Goal: Task Accomplishment & Management: Manage account settings

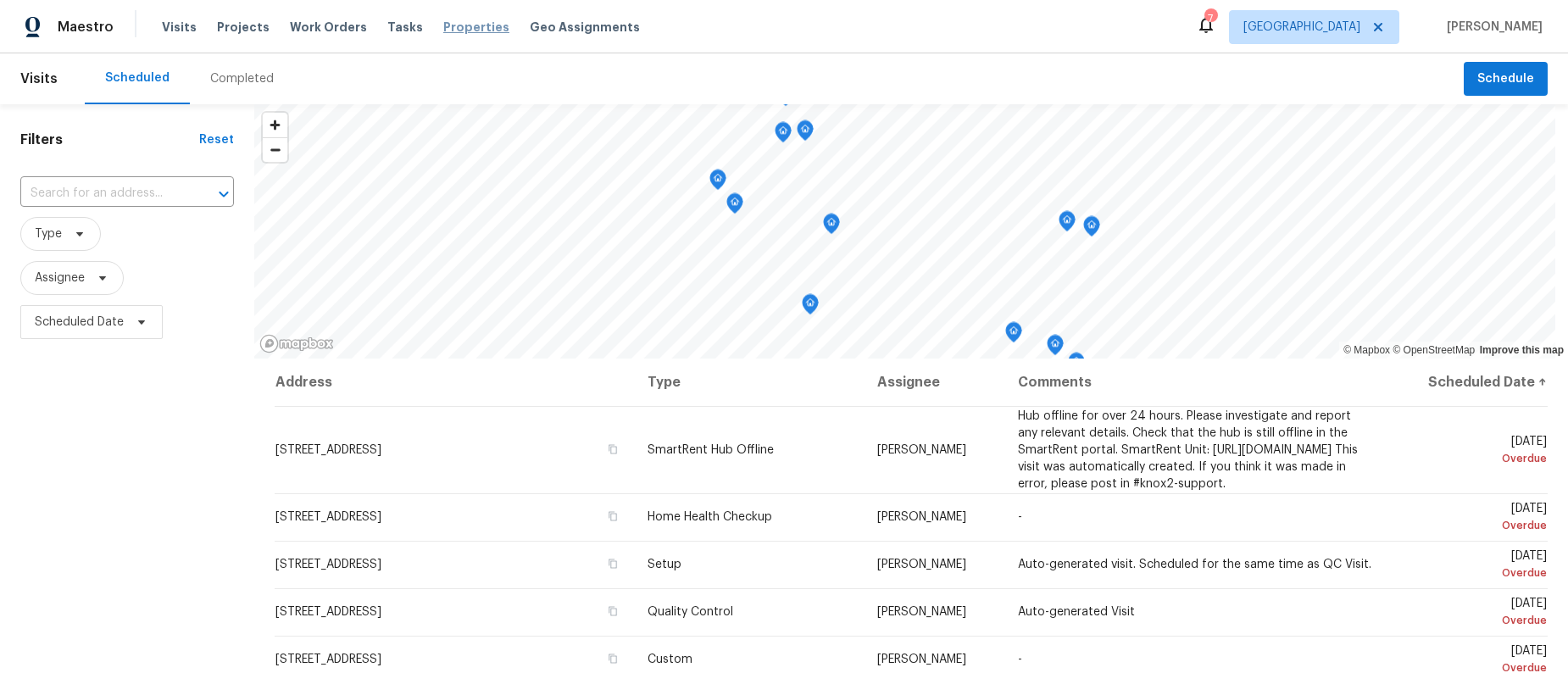
click at [450, 26] on span "Properties" at bounding box center [477, 27] width 66 height 17
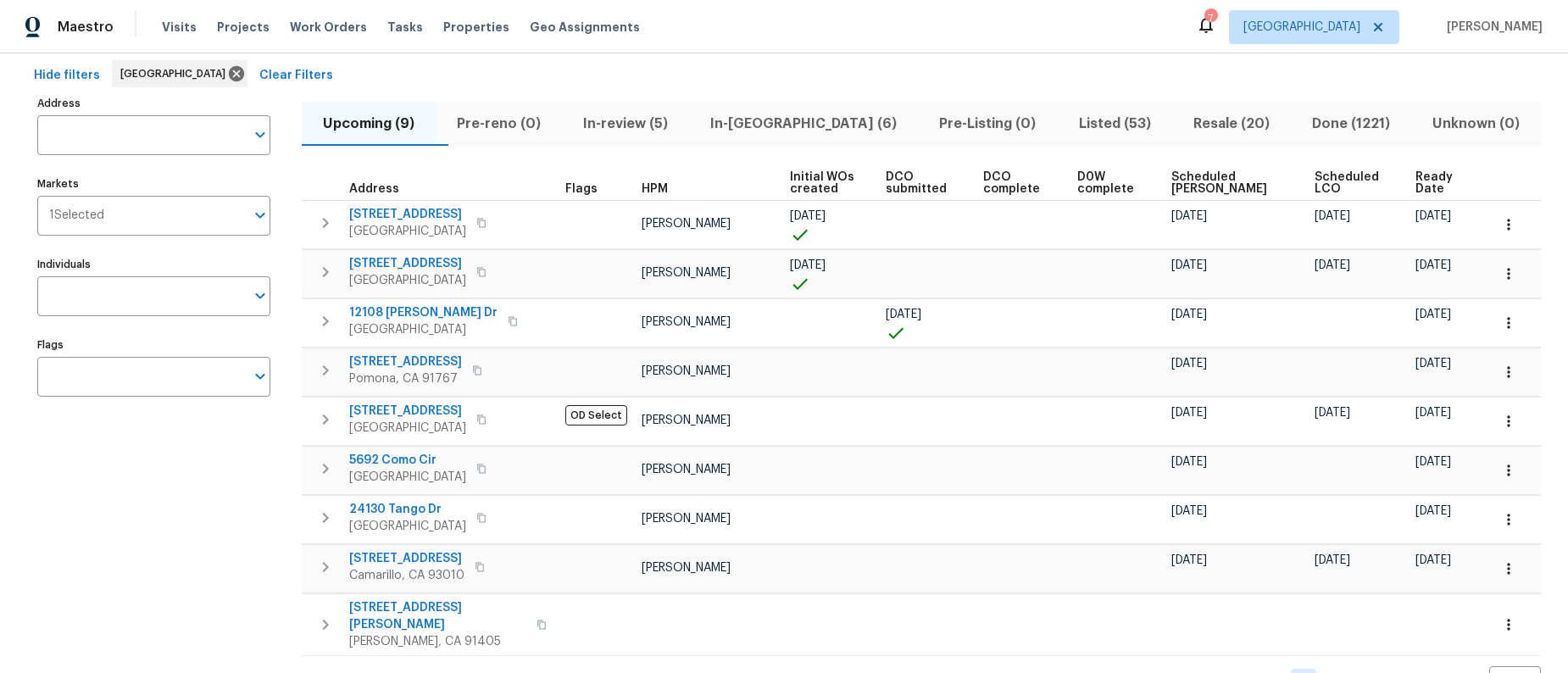
scroll to position [84, 0]
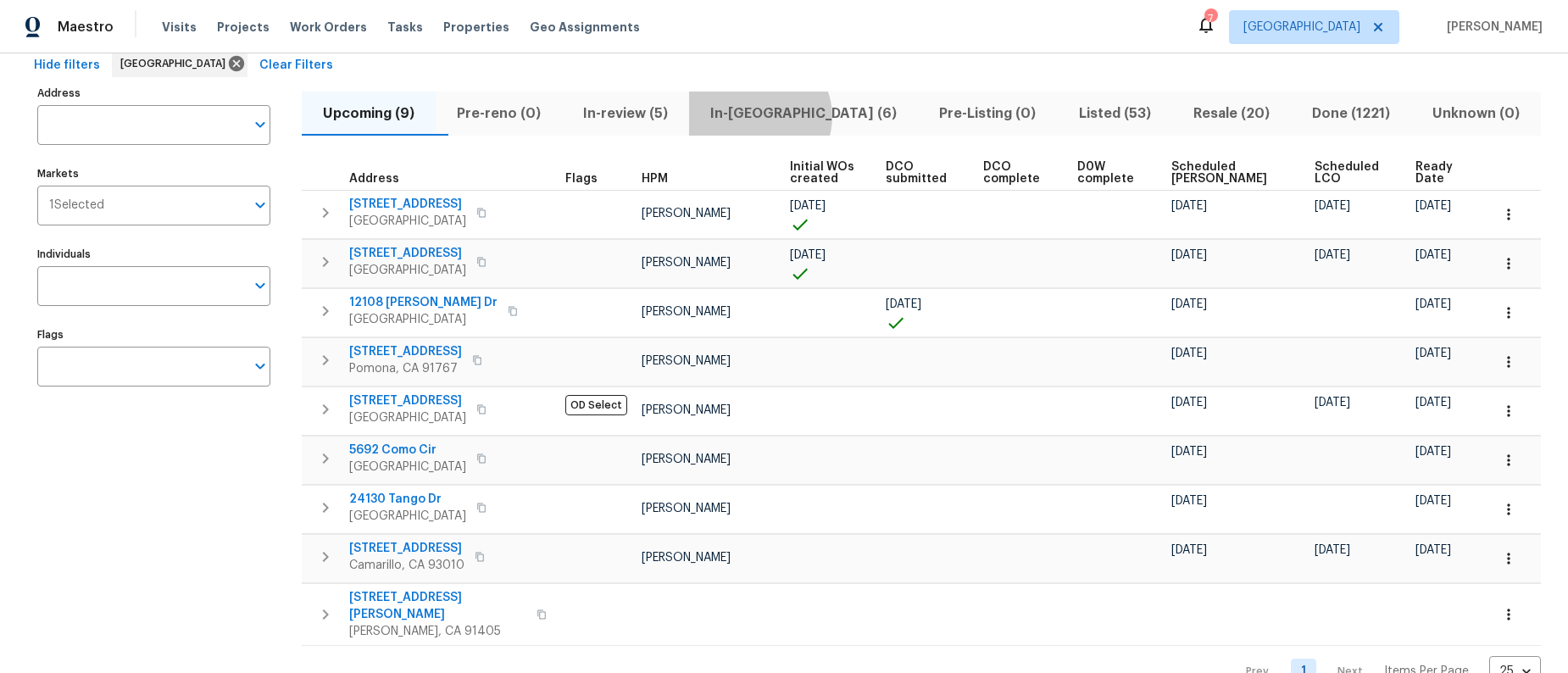
click at [792, 116] on span "In-reno (6)" at bounding box center [804, 113] width 209 height 24
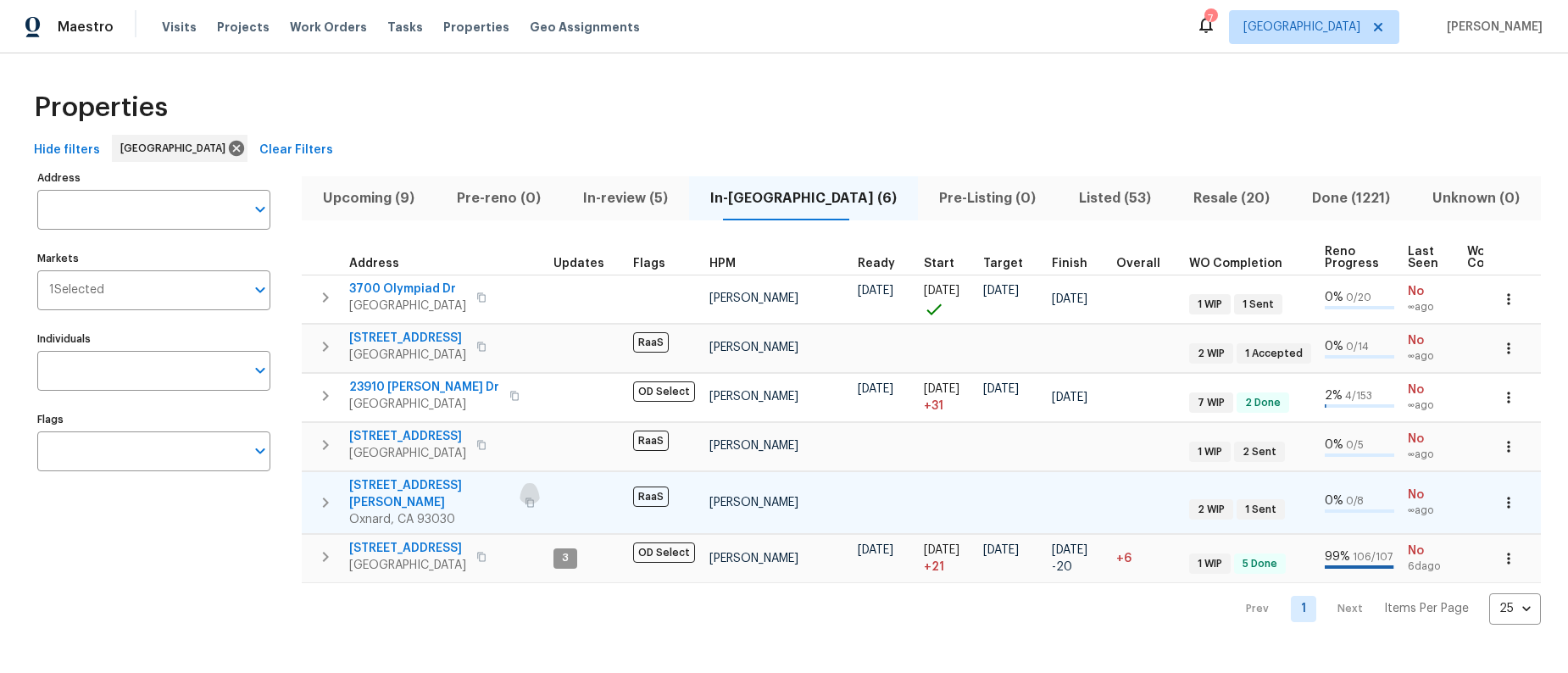
click at [524, 498] on icon "button" at bounding box center [529, 502] width 10 height 10
click at [436, 483] on span "748 Douglas Ave" at bounding box center [431, 494] width 165 height 34
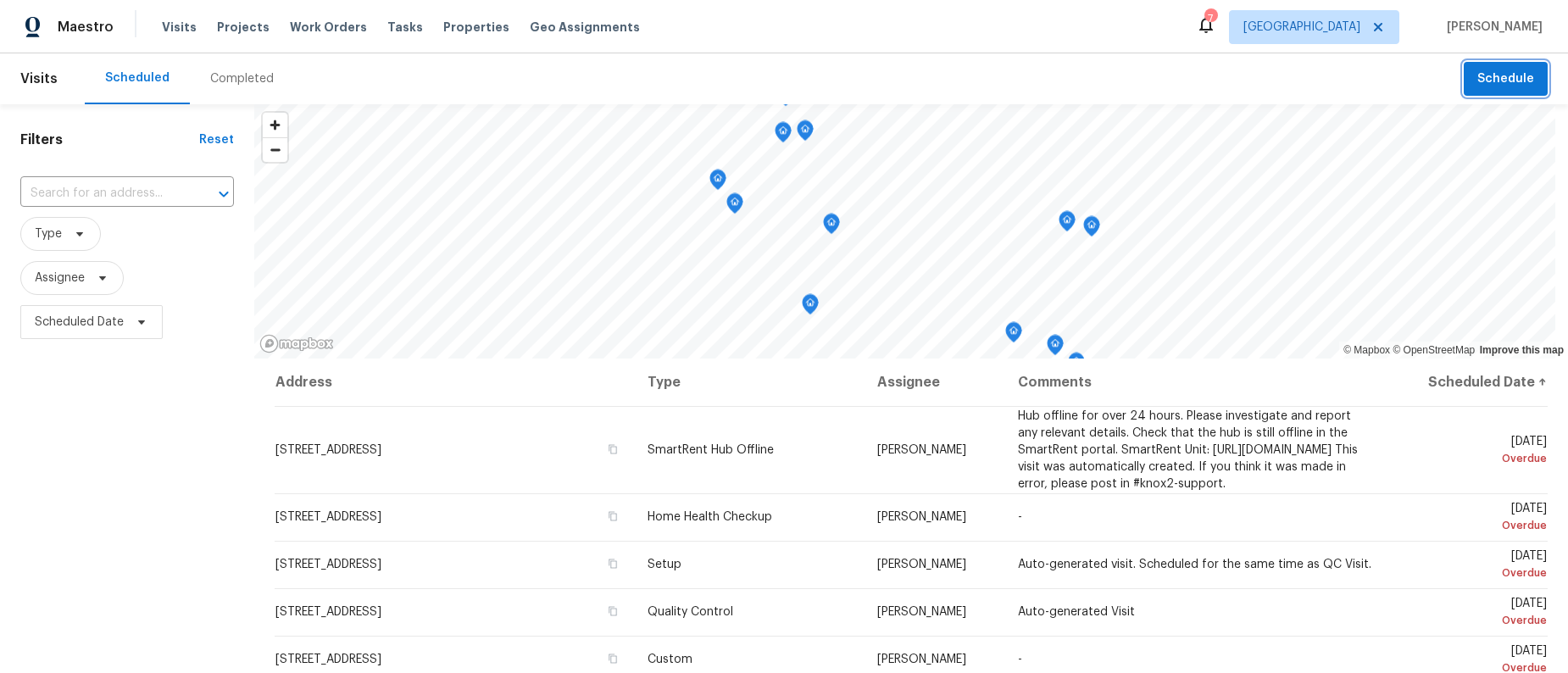
click at [1477, 85] on span "Schedule" at bounding box center [1505, 79] width 57 height 21
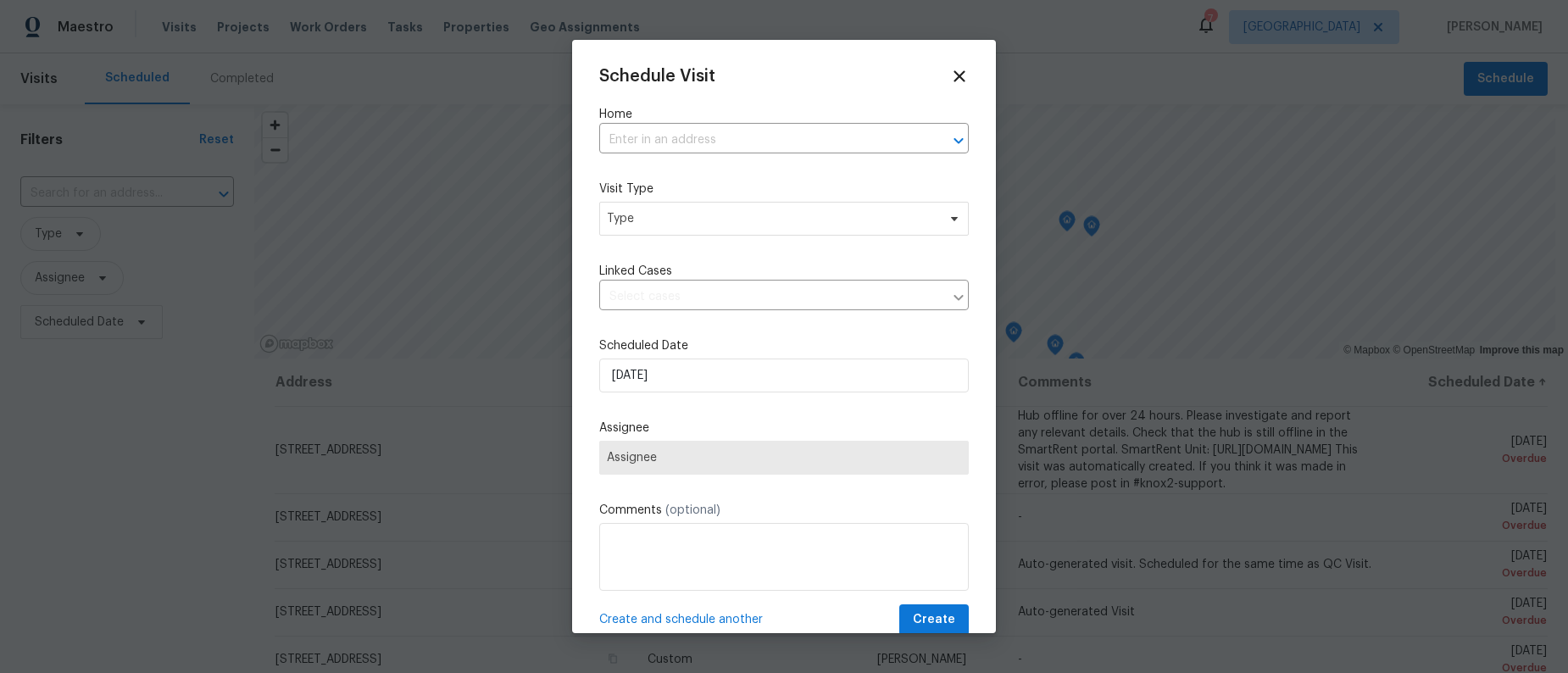
click at [806, 115] on label "Home" at bounding box center [784, 115] width 370 height 17
click at [801, 133] on input "text" at bounding box center [760, 140] width 322 height 27
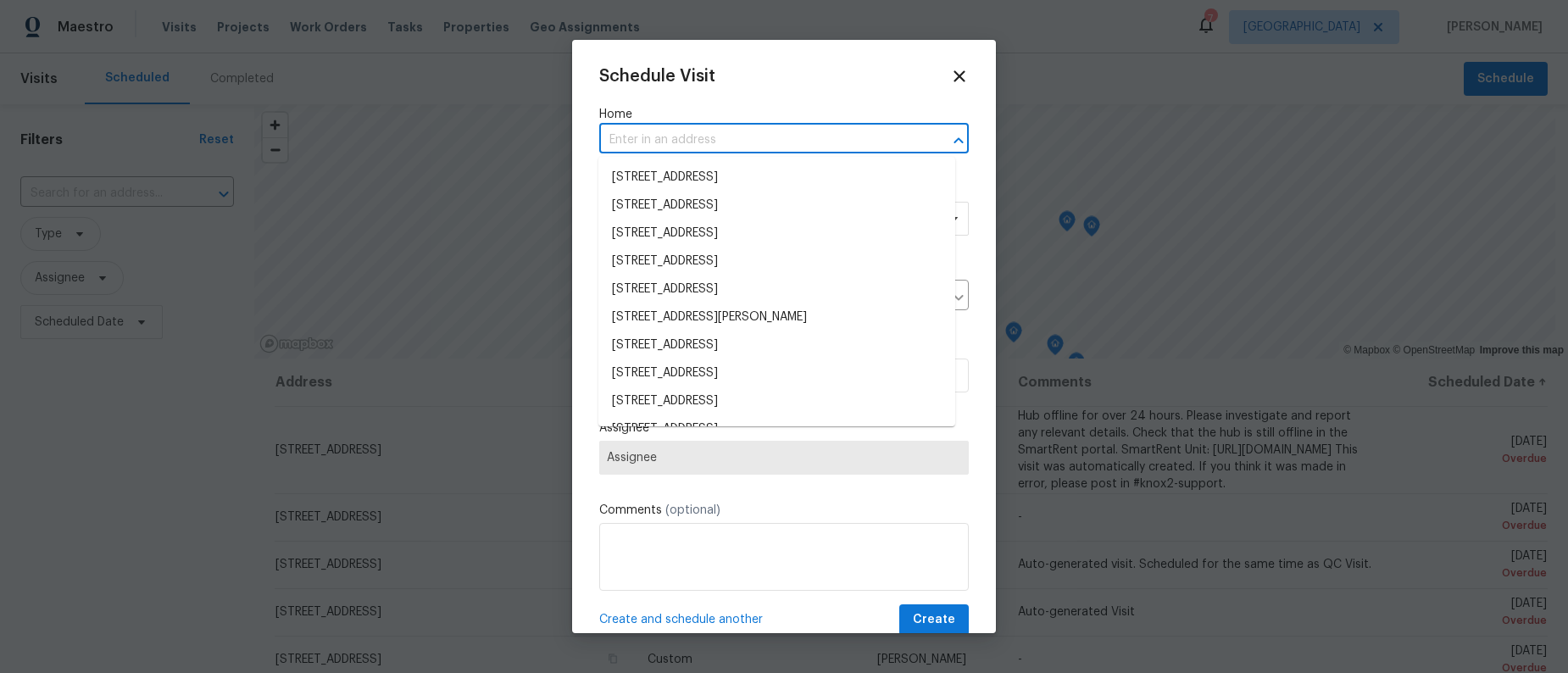
paste input "[STREET_ADDRESS][PERSON_NAME]"
type input "[STREET_ADDRESS][PERSON_NAME]"
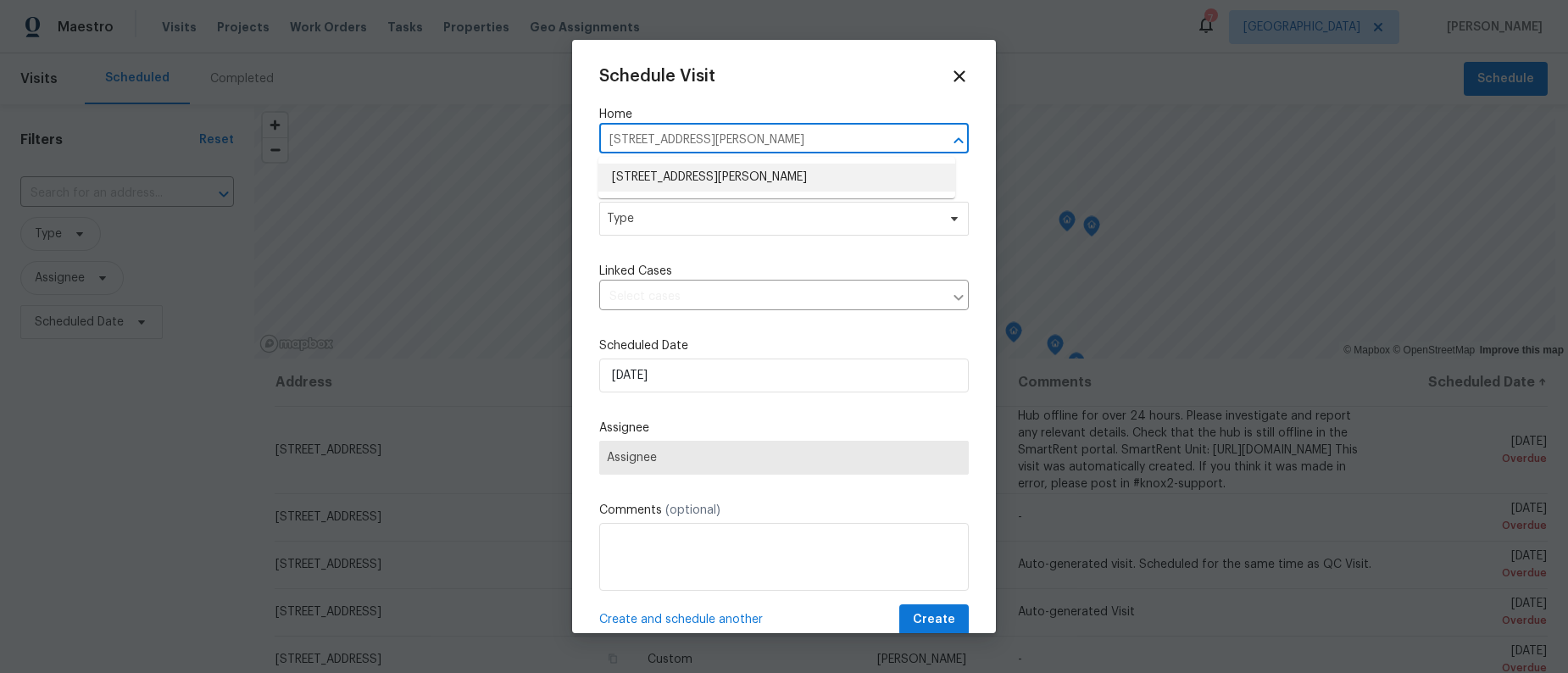
click at [752, 178] on li "[STREET_ADDRESS][PERSON_NAME]" at bounding box center [776, 178] width 356 height 28
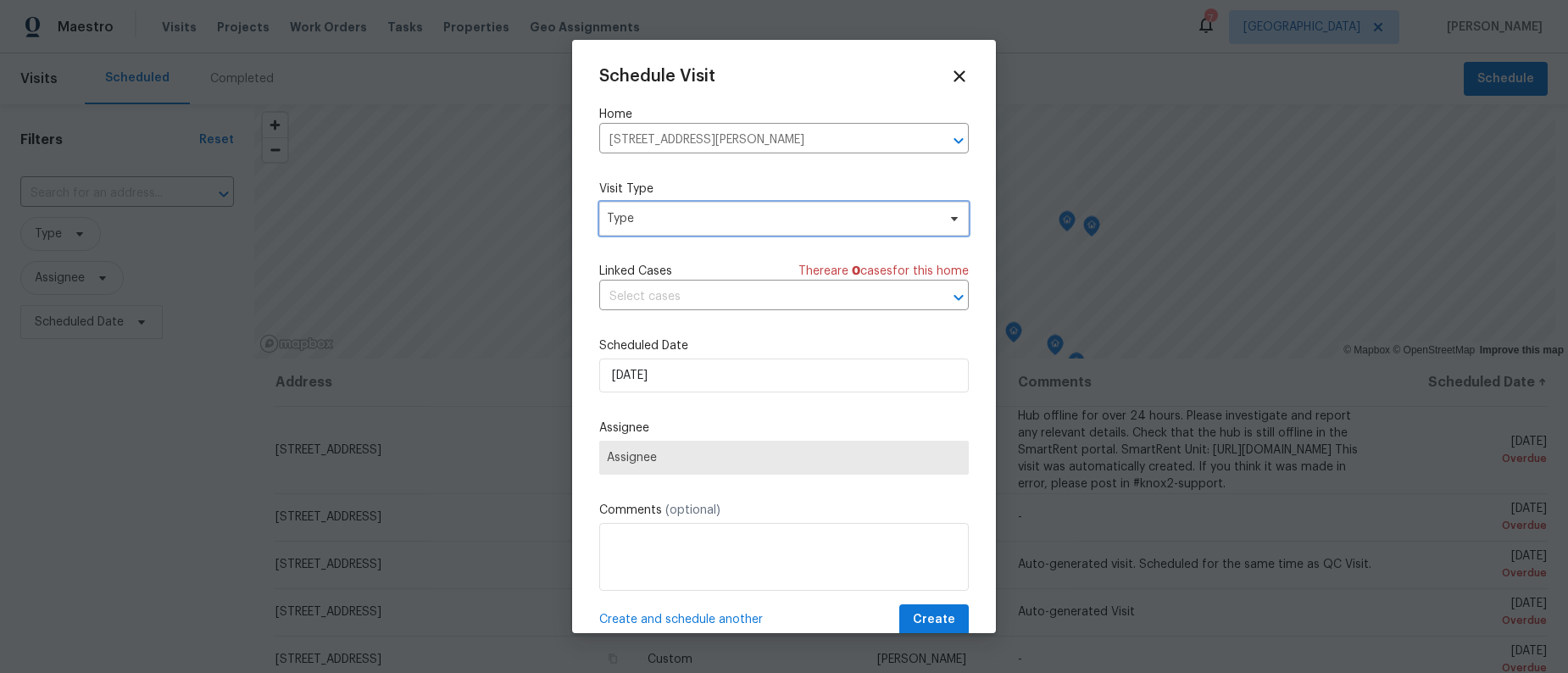
click at [732, 212] on span "Type" at bounding box center [772, 219] width 330 height 17
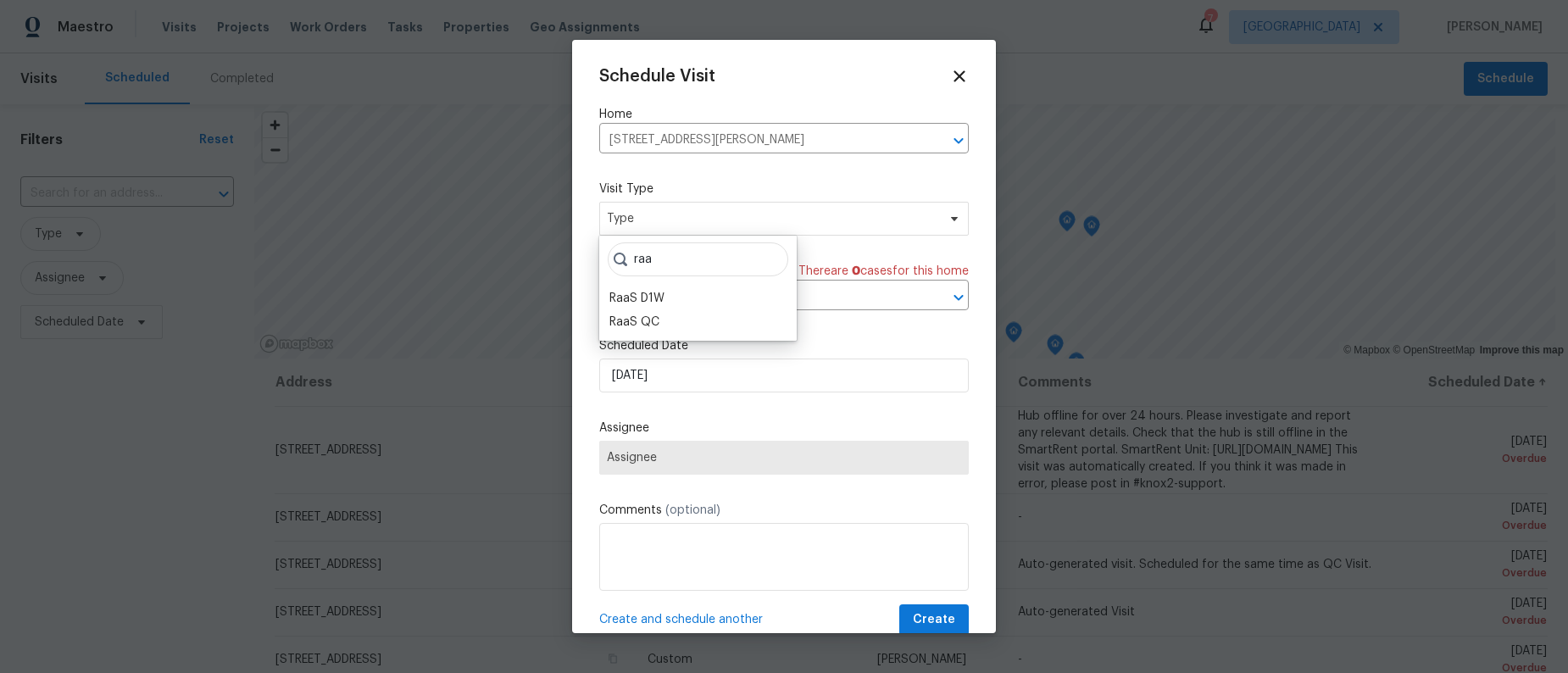
type input "raa"
click at [636, 324] on div "RaaS QC" at bounding box center [634, 322] width 50 height 17
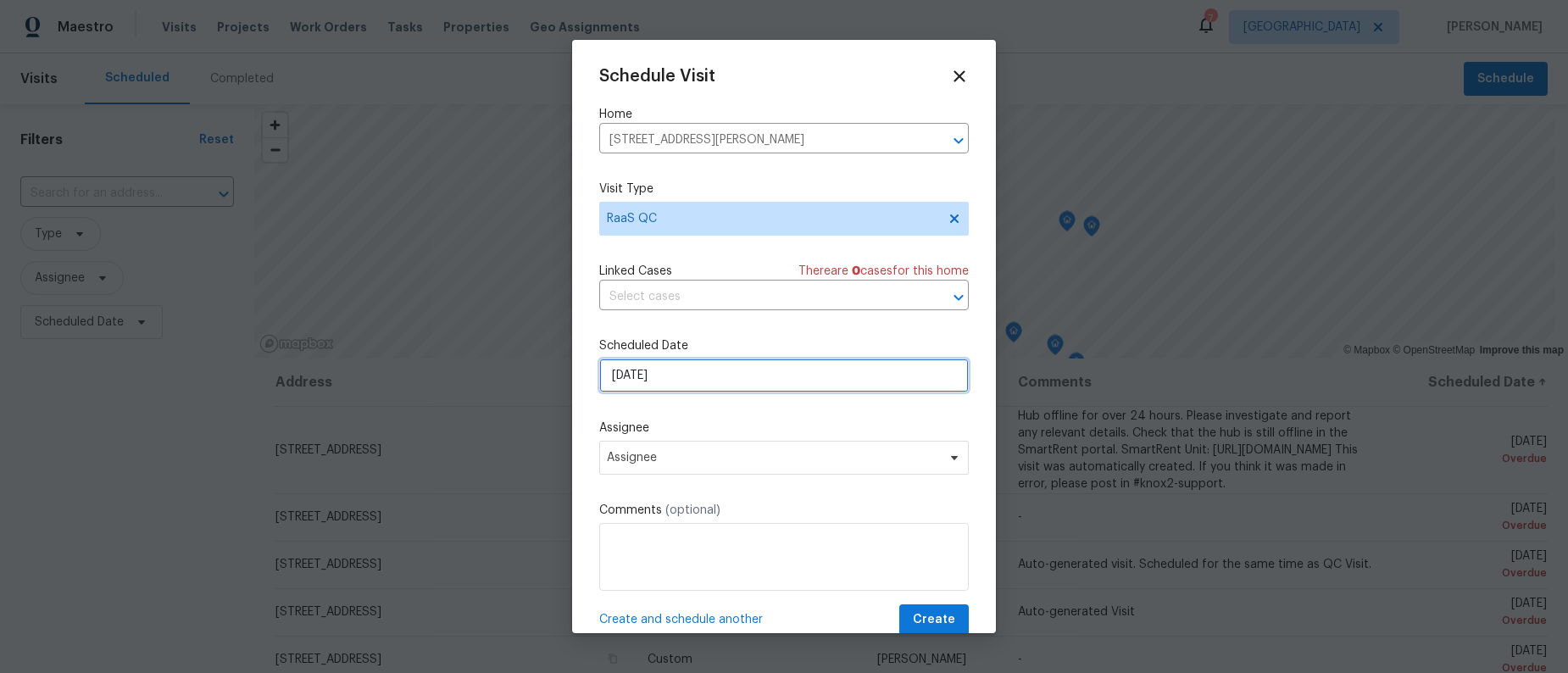
click at [668, 382] on input "[DATE]" at bounding box center [784, 375] width 370 height 34
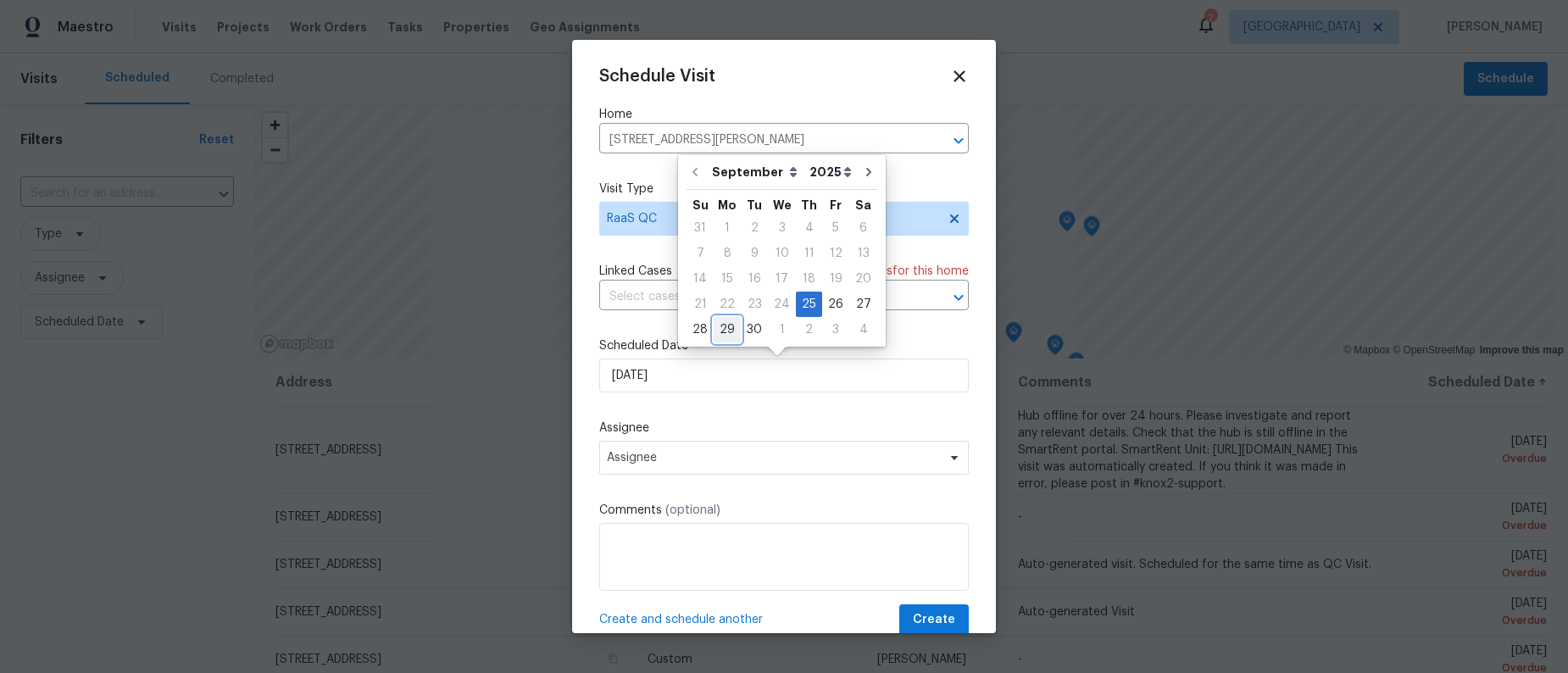
click at [722, 331] on div "29" at bounding box center [727, 329] width 27 height 24
type input "[DATE]"
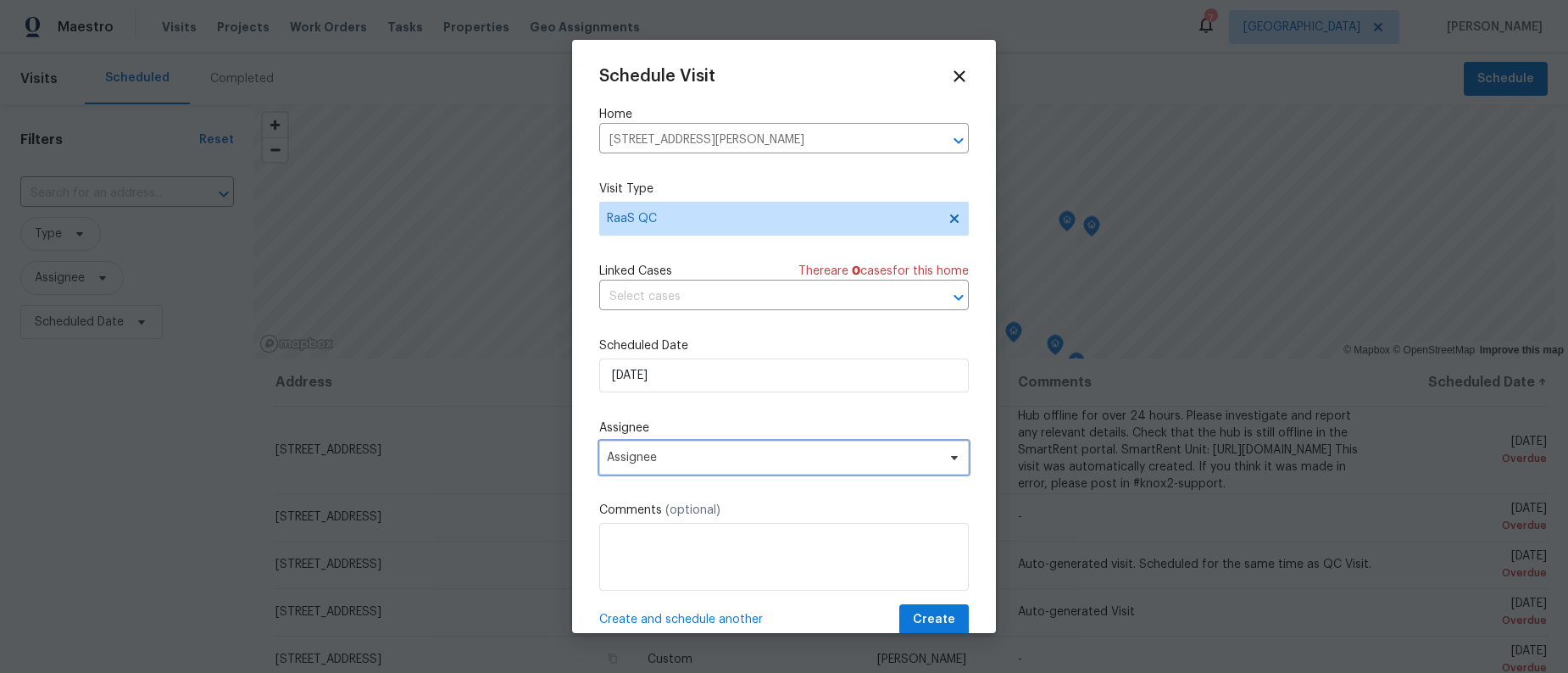
click at [852, 453] on span "Assignee" at bounding box center [773, 458] width 332 height 13
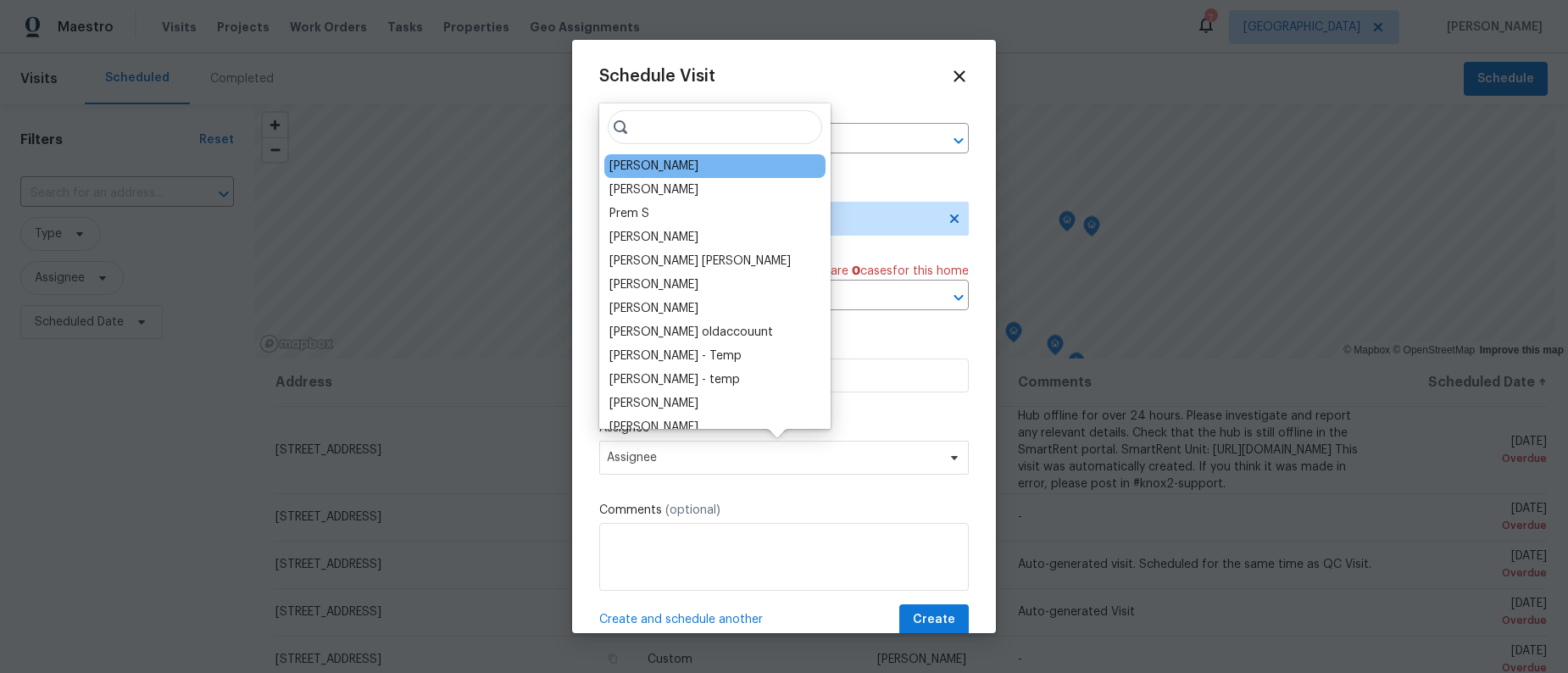
click at [699, 165] on div "[PERSON_NAME]" at bounding box center [654, 166] width 89 height 17
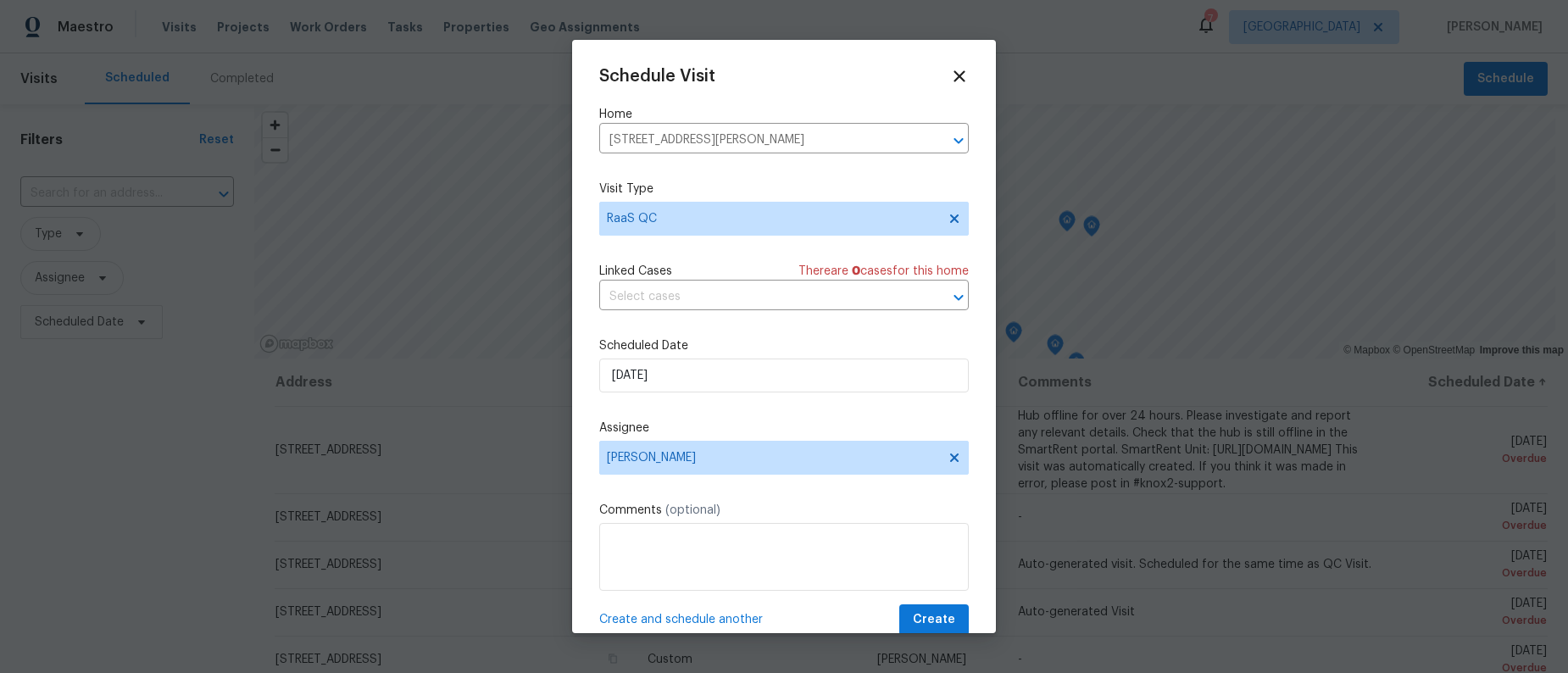
click at [957, 629] on div "Schedule Visit Home [STREET_ADDRESS][PERSON_NAME] ​ Visit Type RaaS QC Linked C…" at bounding box center [784, 336] width 424 height 593
click at [954, 623] on button "Create" at bounding box center [934, 619] width 69 height 31
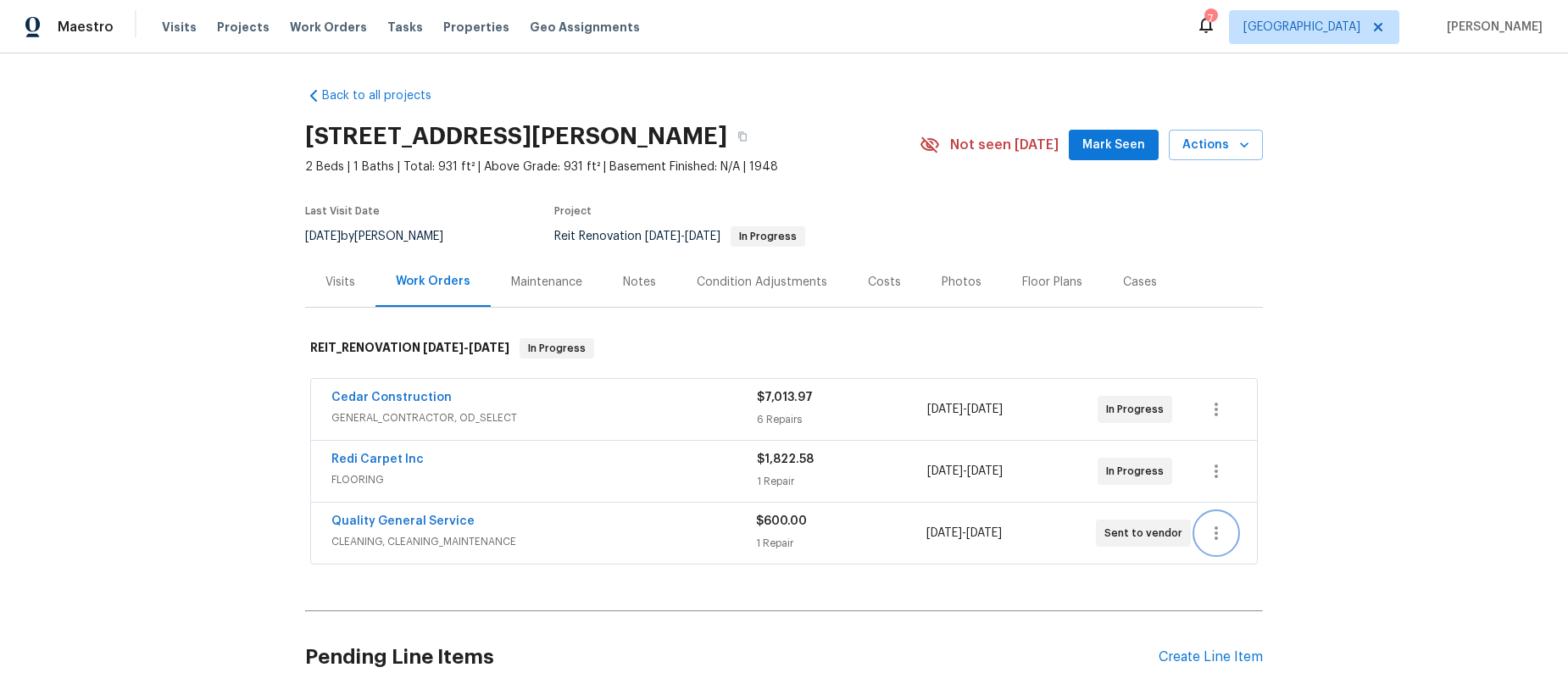
click at [1206, 540] on icon "button" at bounding box center [1215, 533] width 20 height 20
click at [1223, 538] on li "Edit" at bounding box center [1281, 544] width 183 height 28
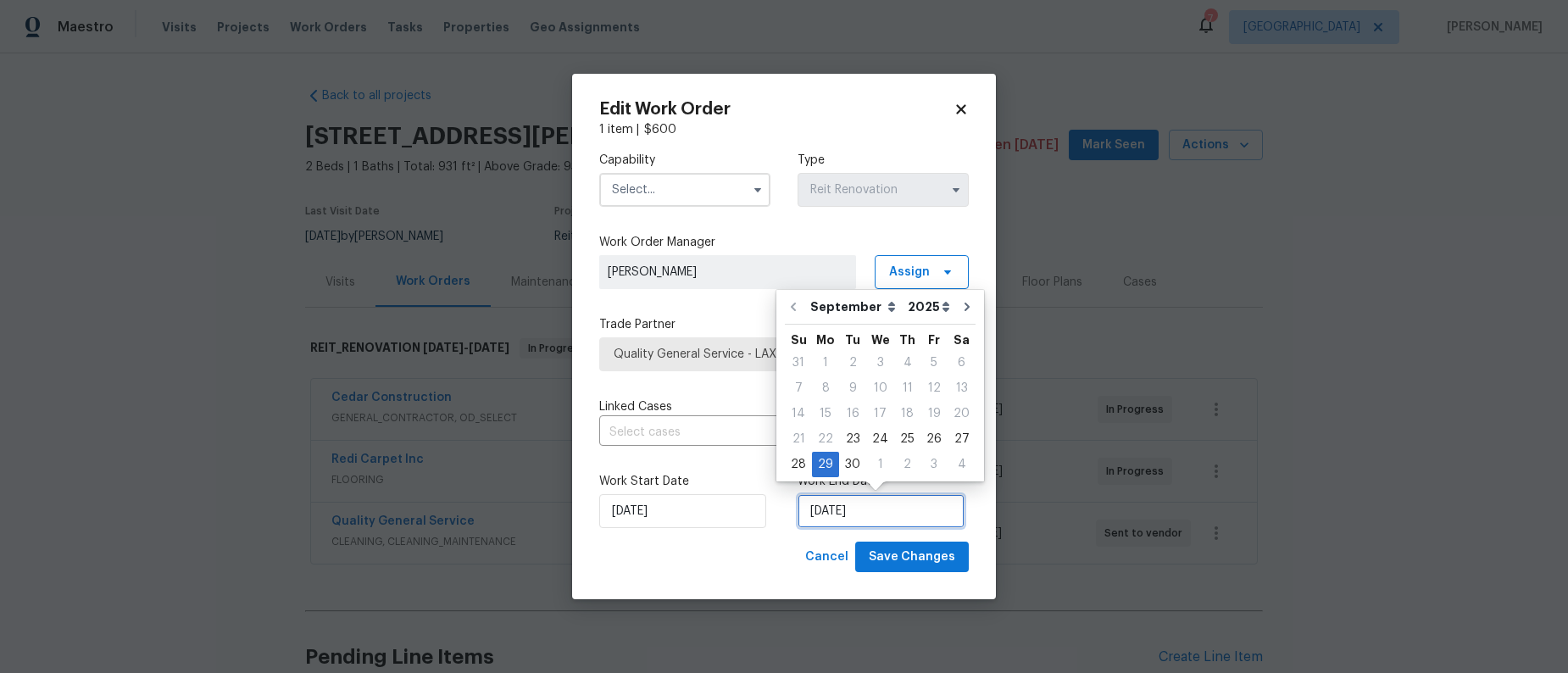
click at [870, 519] on input "[DATE]" at bounding box center [881, 511] width 167 height 34
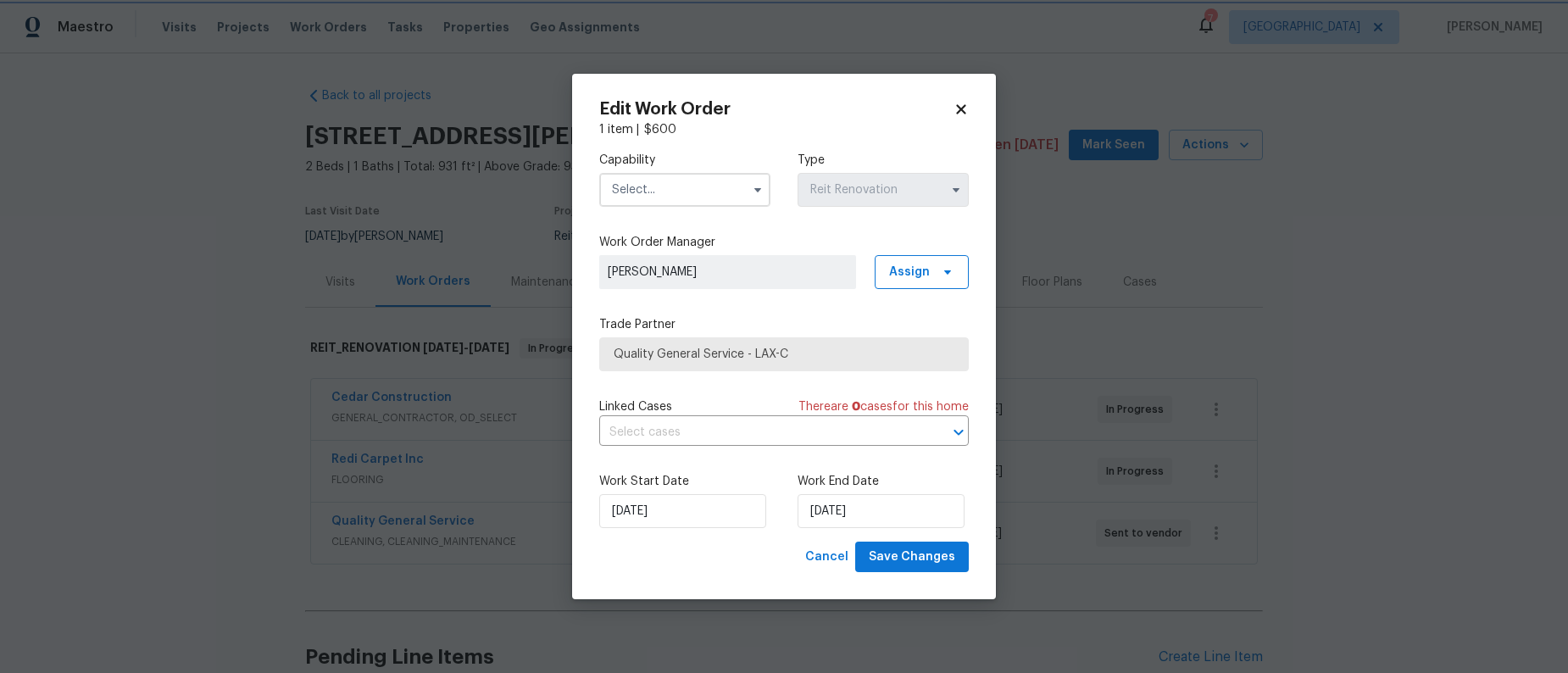
click at [875, 126] on div "1 item | $ 600" at bounding box center [784, 130] width 370 height 17
click at [972, 111] on div "Edit Work Order 1 item | $ 600 Capability Type Reit Renovation Work Order Manag…" at bounding box center [784, 336] width 424 height 526
click at [970, 111] on div "Edit Work Order 1 item | $ 600 Capability Type Reit Renovation Work Order Manag…" at bounding box center [784, 336] width 424 height 526
click at [966, 109] on icon at bounding box center [961, 109] width 15 height 15
